Goal: Complete application form

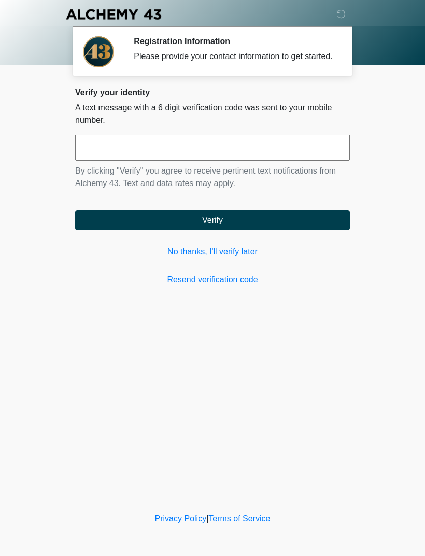
click at [310, 161] on input "text" at bounding box center [212, 148] width 275 height 26
click at [196, 253] on div "Verify your identity A text message with a 6 digit verification code was sent t…" at bounding box center [212, 187] width 275 height 198
click at [200, 258] on link "No thanks, I'll verify later" at bounding box center [212, 252] width 275 height 12
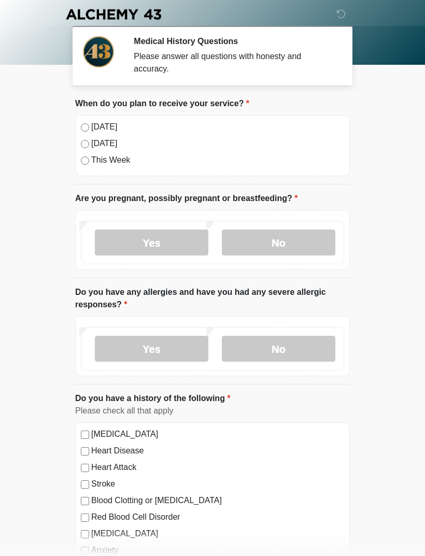
click at [299, 240] on label "No" at bounding box center [278, 242] width 113 height 26
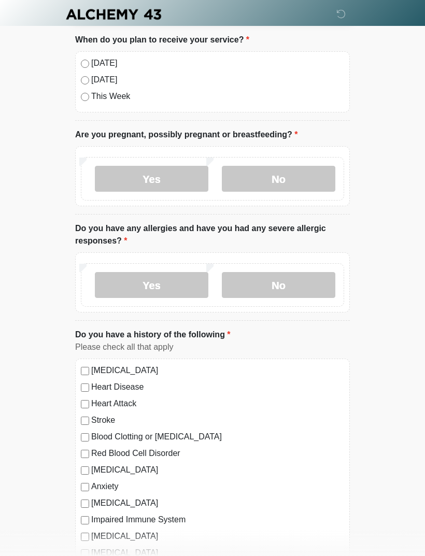
scroll to position [71, 0]
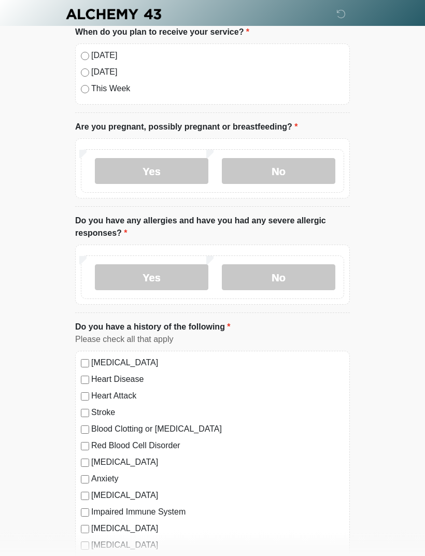
click at [302, 295] on div "Yes No" at bounding box center [212, 278] width 263 height 44
click at [298, 281] on label "No" at bounding box center [278, 278] width 113 height 26
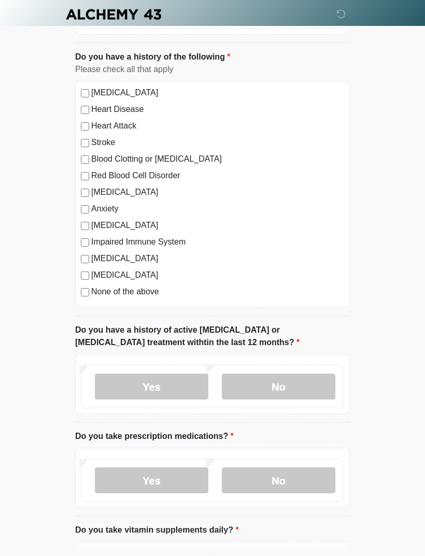
scroll to position [342, 0]
click at [305, 383] on label "No" at bounding box center [278, 386] width 113 height 26
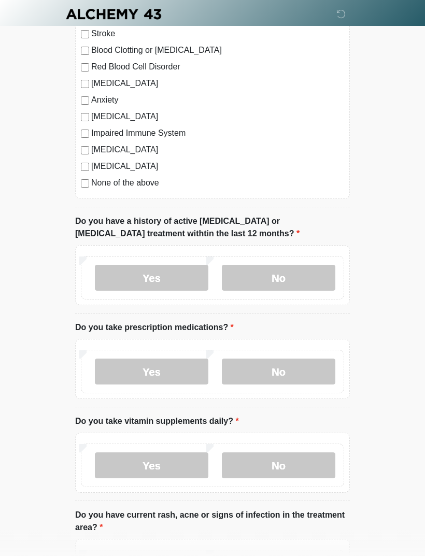
click at [306, 371] on label "No" at bounding box center [278, 372] width 113 height 26
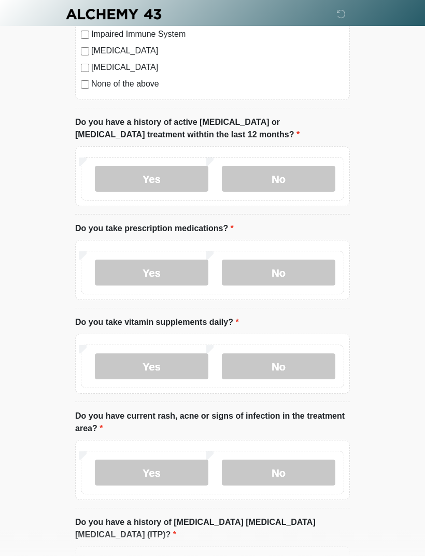
click at [127, 368] on label "Yes" at bounding box center [151, 367] width 113 height 26
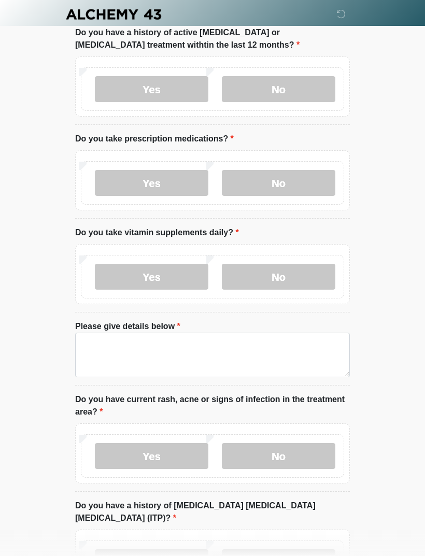
scroll to position [640, 0]
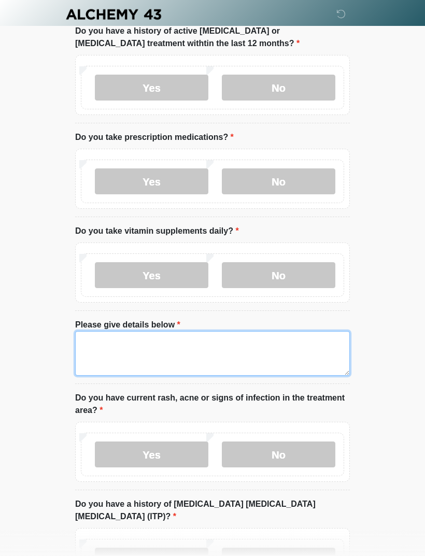
click at [110, 351] on textarea "Please give details below" at bounding box center [212, 353] width 275 height 45
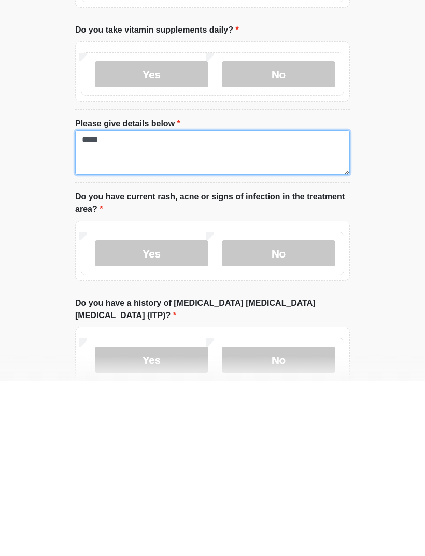
scroll to position [669, 0]
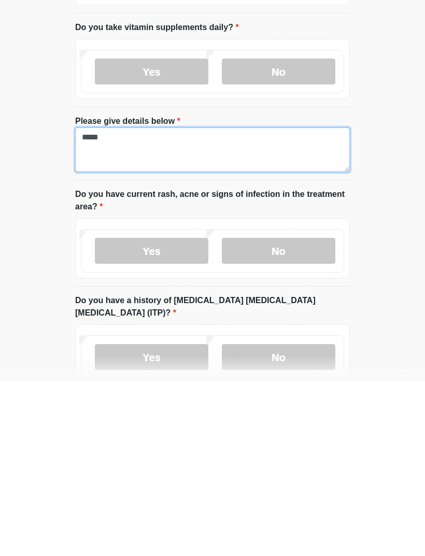
type textarea "*****"
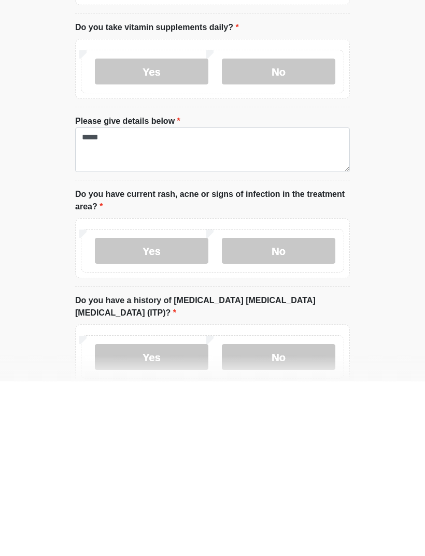
click at [306, 412] on label "No" at bounding box center [278, 425] width 113 height 26
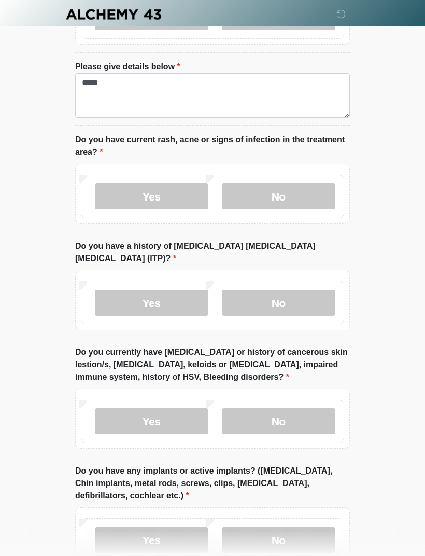
scroll to position [899, 0]
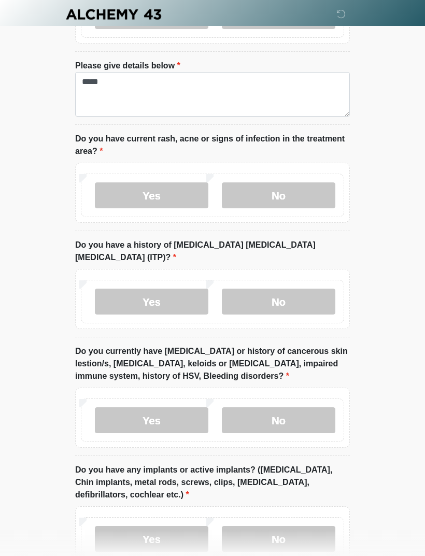
click at [312, 289] on label "No" at bounding box center [278, 302] width 113 height 26
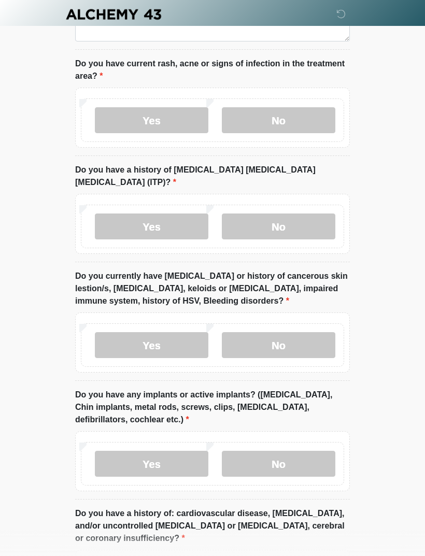
scroll to position [976, 0]
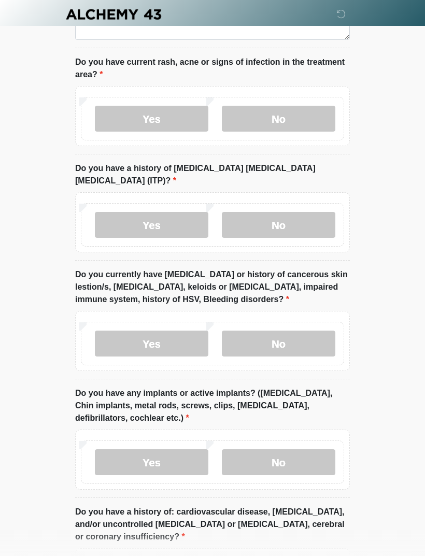
click at [296, 331] on label "No" at bounding box center [278, 344] width 113 height 26
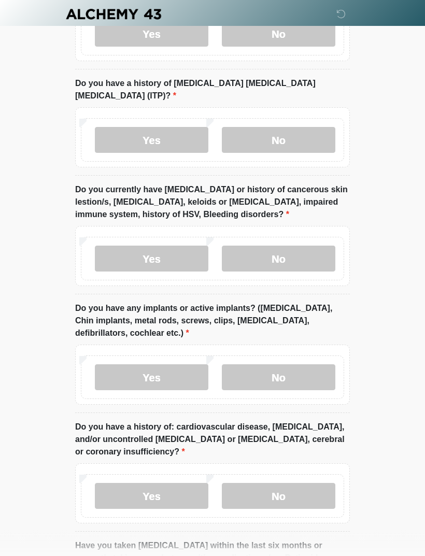
scroll to position [1061, 0]
click at [301, 364] on label "No" at bounding box center [278, 377] width 113 height 26
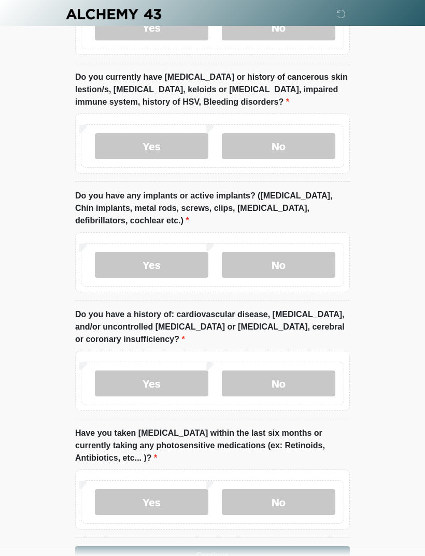
click at [305, 371] on label "No" at bounding box center [278, 384] width 113 height 26
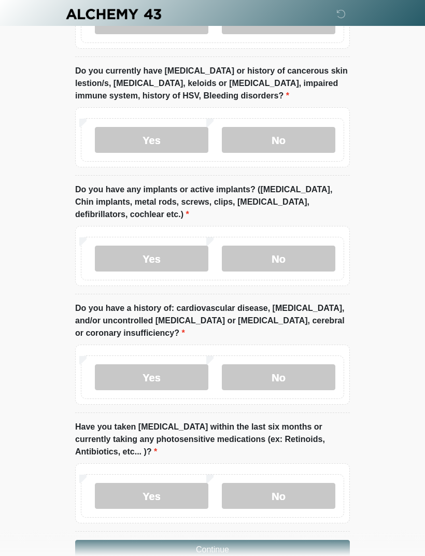
scroll to position [1190, 0]
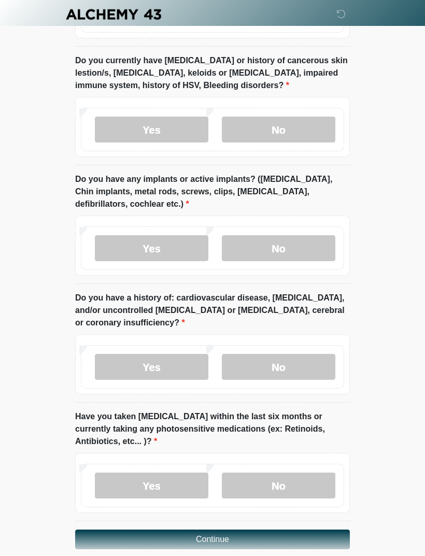
click at [286, 472] on label "No" at bounding box center [278, 485] width 113 height 26
click at [305, 529] on button "Continue" at bounding box center [212, 539] width 275 height 20
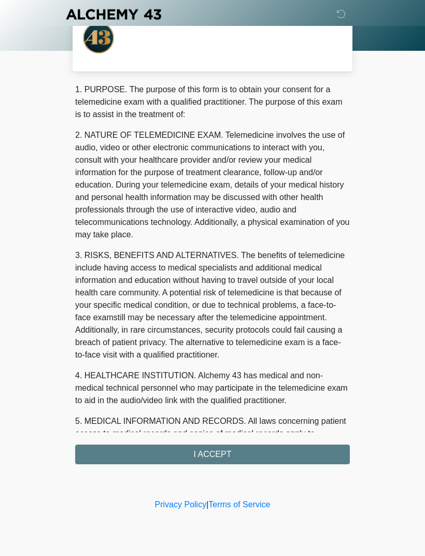
scroll to position [0, 0]
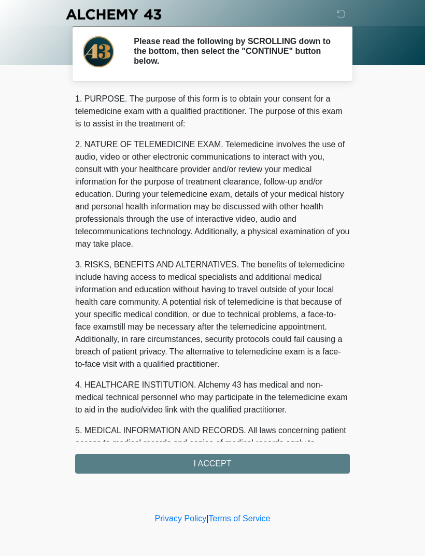
click at [276, 459] on div "1. PURPOSE. The purpose of this form is to obtain your consent for a telemedici…" at bounding box center [212, 283] width 275 height 381
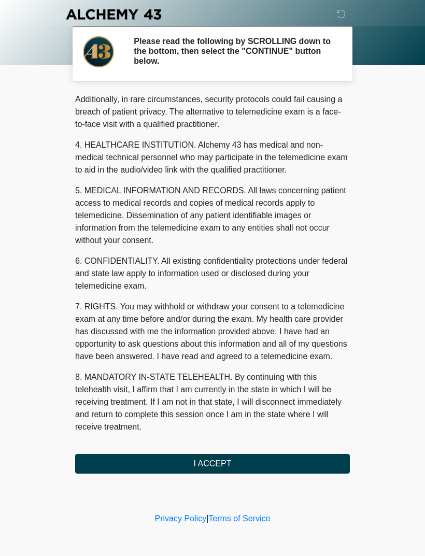
scroll to position [252, 0]
click at [252, 465] on button "I ACCEPT" at bounding box center [212, 464] width 275 height 20
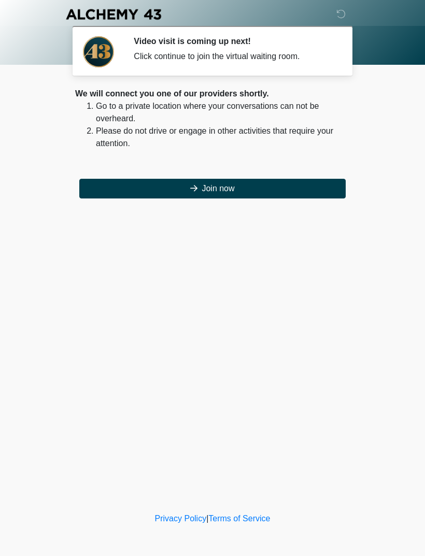
click at [278, 184] on button "Join now" at bounding box center [212, 189] width 266 height 20
